Goal: Information Seeking & Learning: Learn about a topic

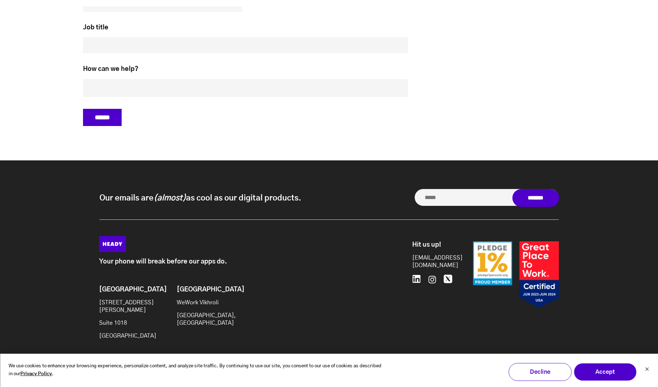
scroll to position [2983, 0]
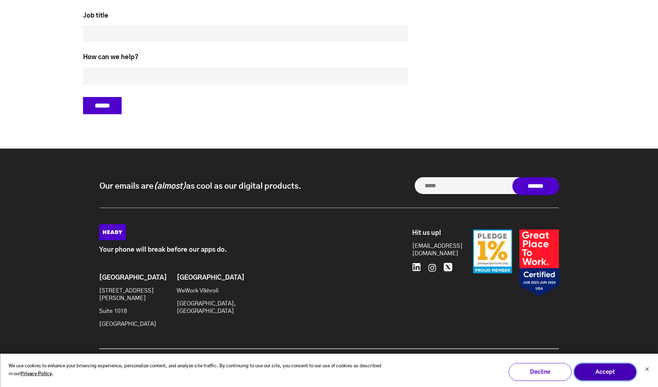
click at [617, 377] on button "Accept" at bounding box center [605, 372] width 63 height 18
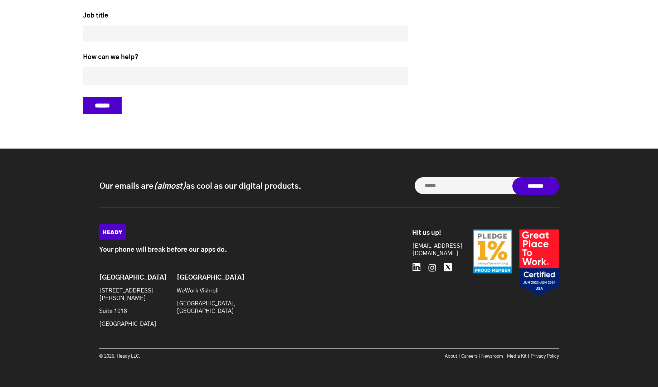
click at [616, 339] on div "Our emails are (almost) as cool as our digital products. Our emails are (almost…" at bounding box center [329, 269] width 658 height 241
click at [468, 355] on link "Careers" at bounding box center [469, 356] width 16 height 5
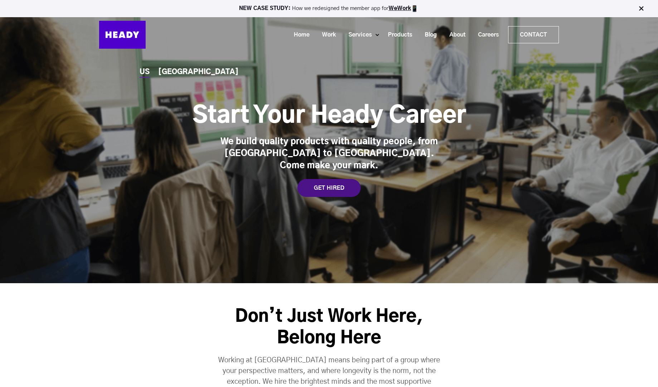
click at [334, 181] on div "GET HIRED" at bounding box center [328, 188] width 63 height 18
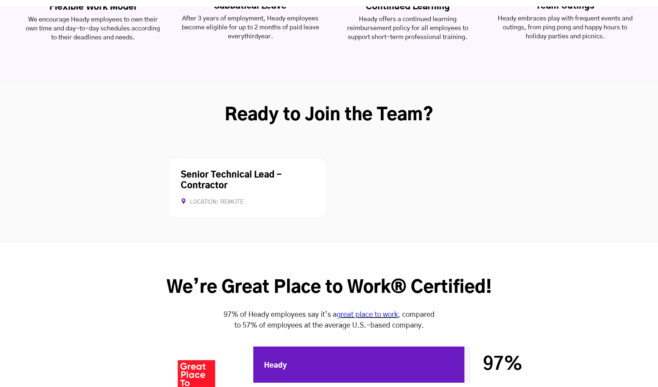
scroll to position [1852, 0]
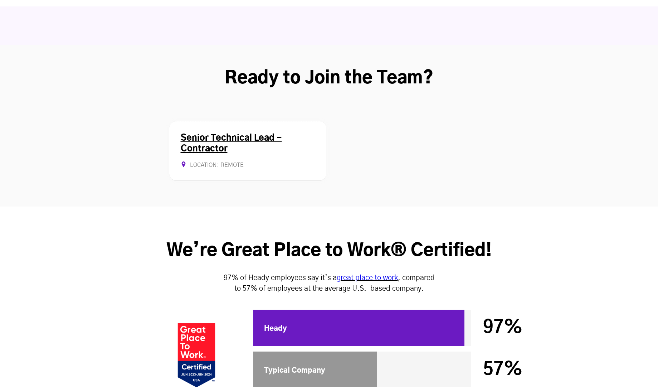
click at [210, 121] on div "Senior Technical Lead - Contractor Location: Remote Contract Allows Remote" at bounding box center [247, 151] width 157 height 60
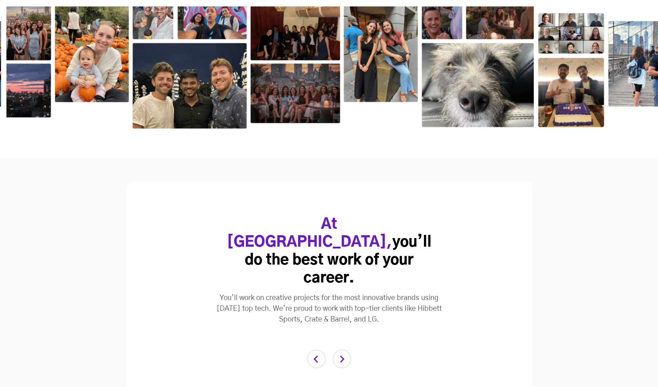
scroll to position [1535, 0]
